Goal: Task Accomplishment & Management: Manage account settings

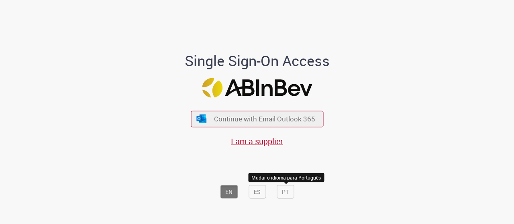
click at [290, 193] on button "PT" at bounding box center [284, 192] width 17 height 14
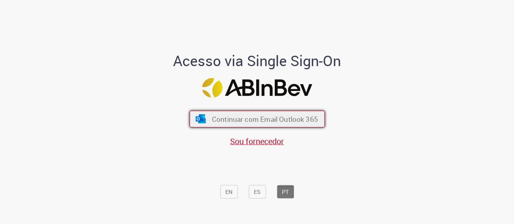
click at [259, 120] on span "Continuar com Email Outlook 365" at bounding box center [264, 118] width 106 height 9
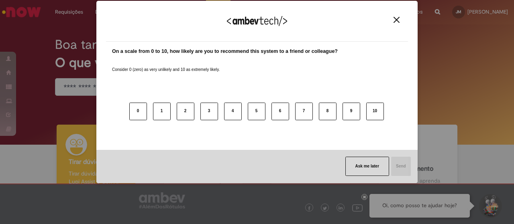
click at [179, 40] on div "We appreciate your feedback!" at bounding box center [257, 25] width 302 height 31
click at [401, 21] on button "Close" at bounding box center [396, 19] width 11 height 7
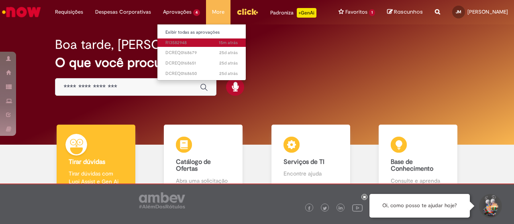
click at [175, 42] on span "15m atrás 15 minutos atrás R13582948" at bounding box center [201, 43] width 72 height 6
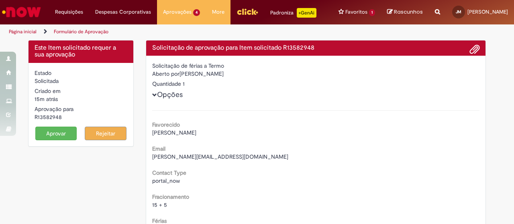
click at [332, 146] on div "Email flavio.ronierission@ambev.com.br" at bounding box center [315, 152] width 327 height 18
click at [51, 134] on button "Aprovar" at bounding box center [56, 134] width 42 height 14
